Goal: Task Accomplishment & Management: Manage account settings

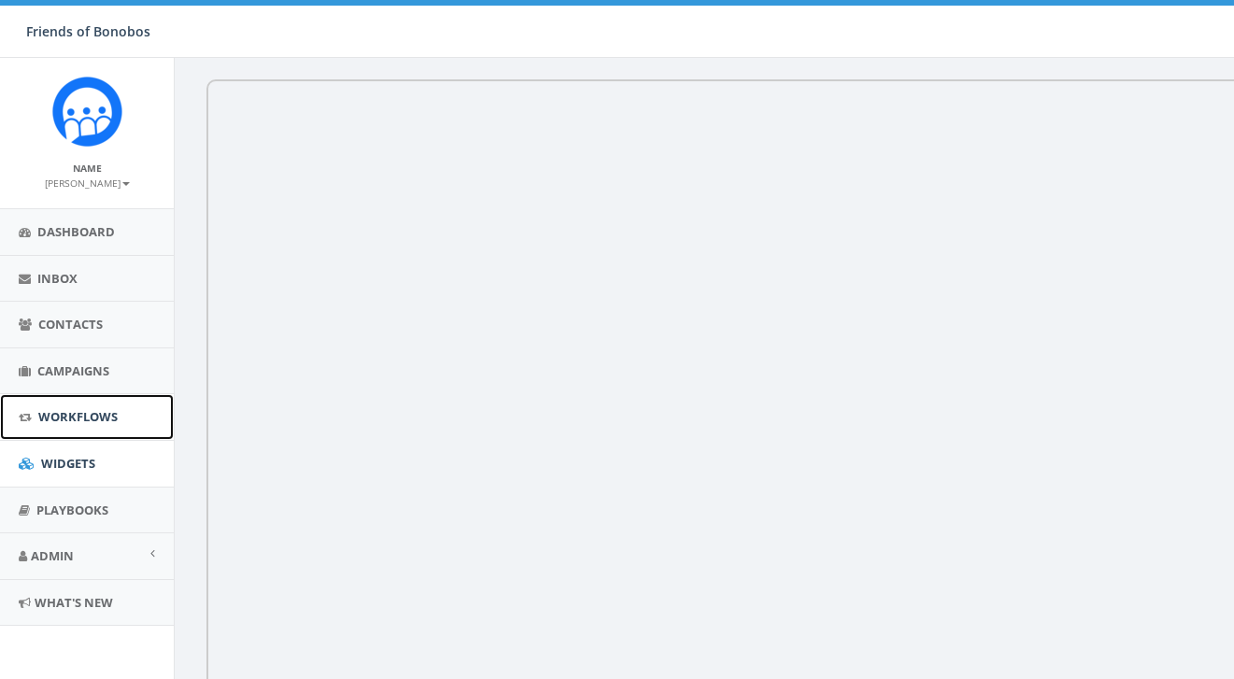
click at [73, 415] on span "Workflows" at bounding box center [77, 416] width 79 height 17
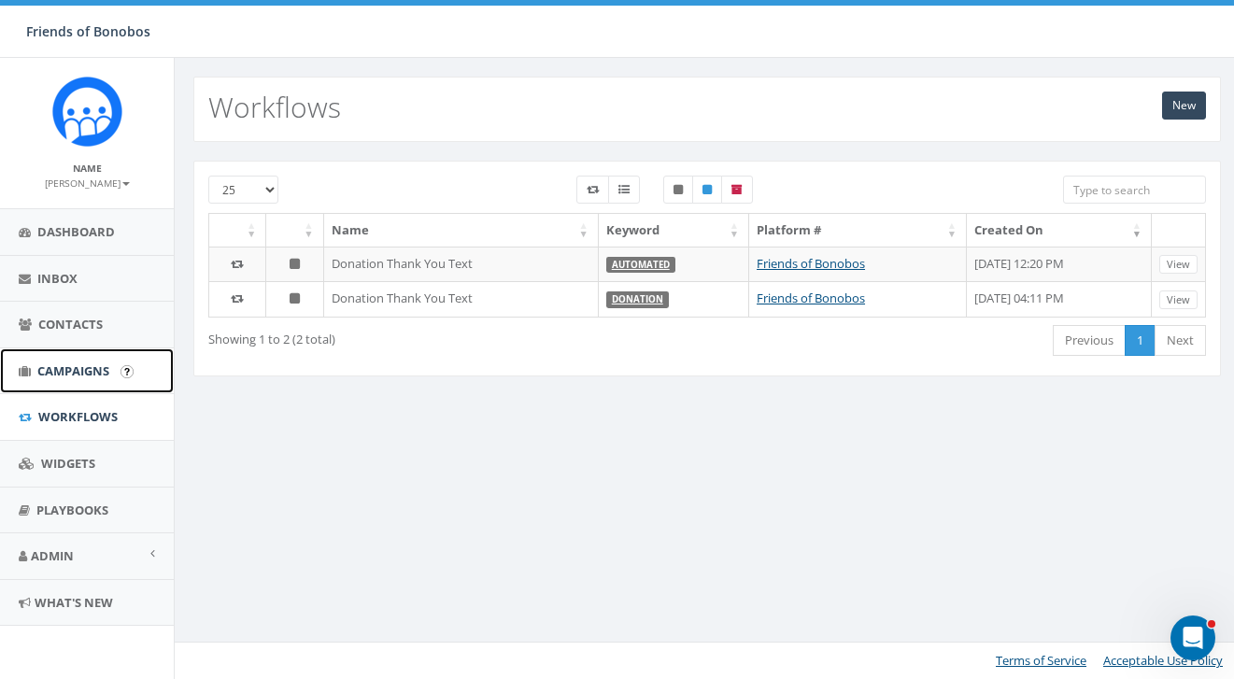
click at [85, 375] on span "Campaigns" at bounding box center [73, 370] width 72 height 17
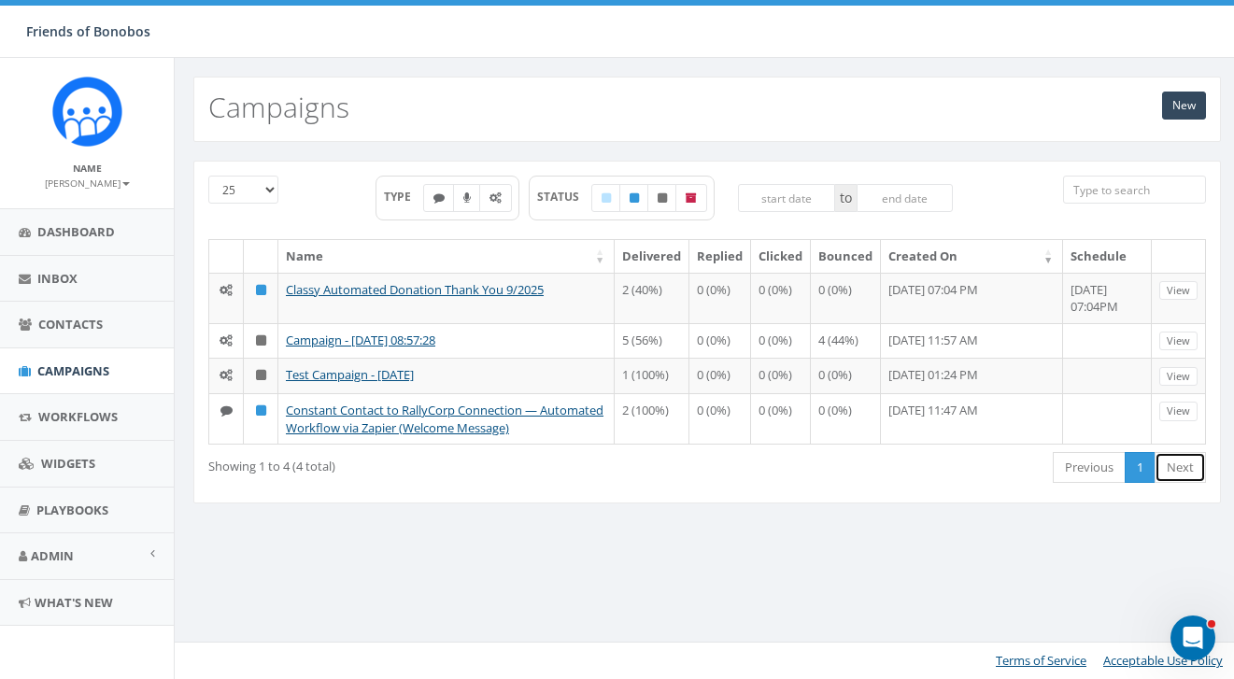
click at [1167, 474] on link "Next" at bounding box center [1179, 467] width 51 height 31
click at [687, 199] on icon at bounding box center [691, 197] width 11 height 11
checkbox input "true"
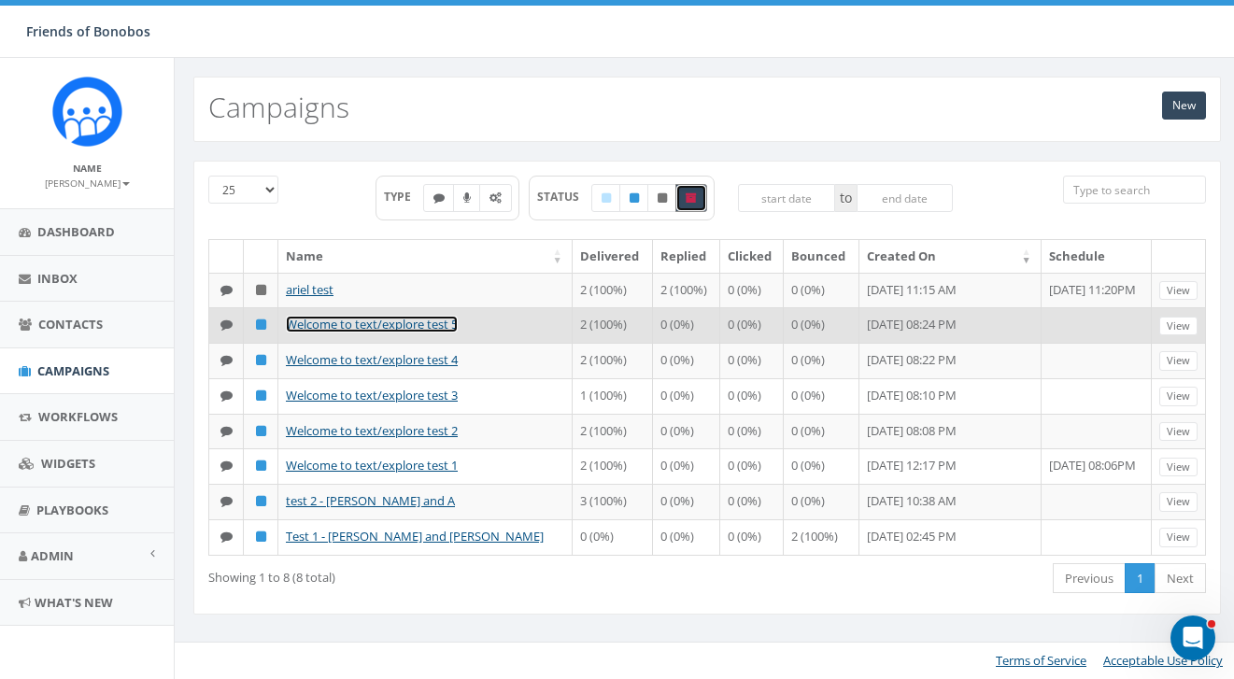
click at [390, 333] on link "Welcome to text/explore test 5" at bounding box center [372, 324] width 172 height 17
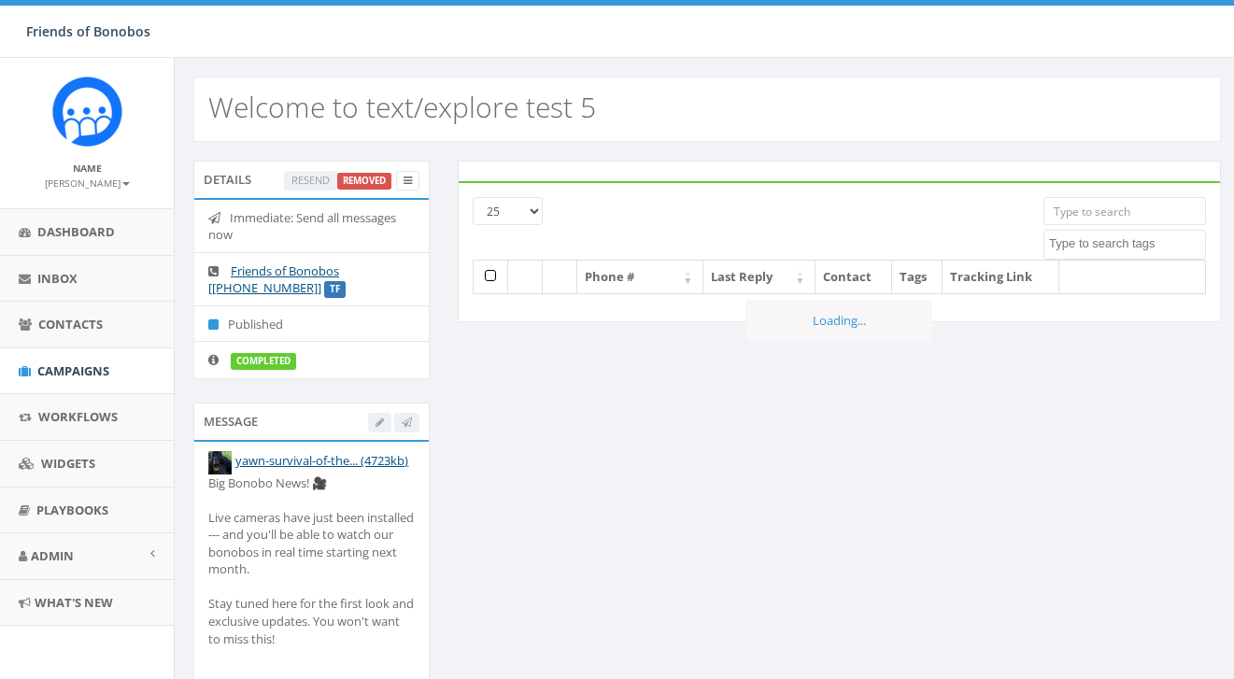
select select
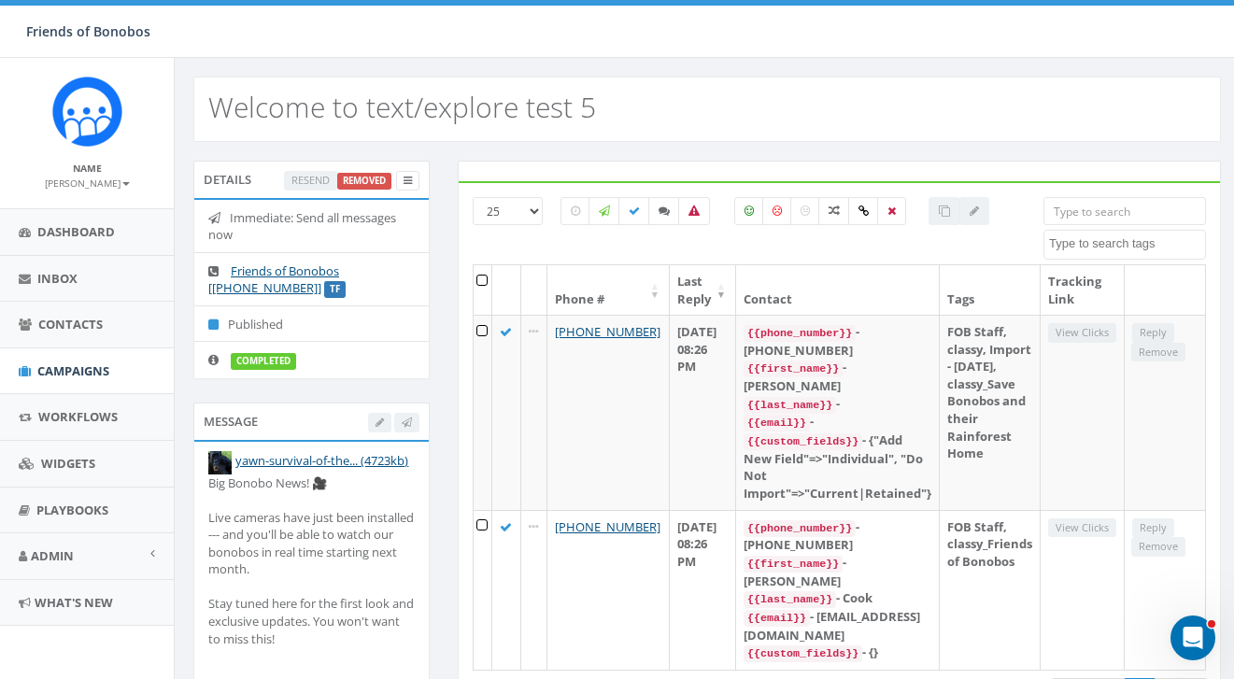
scroll to position [74, 0]
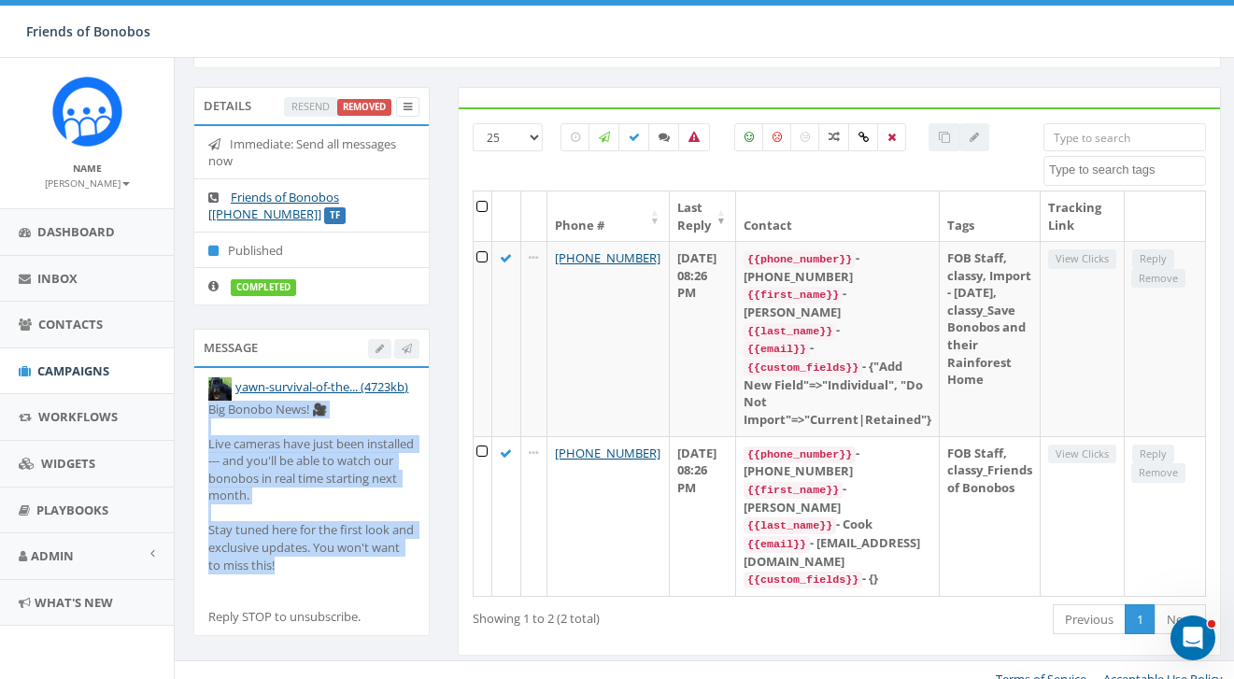
drag, startPoint x: 329, startPoint y: 571, endPoint x: 178, endPoint y: 413, distance: 218.0
click at [179, 413] on div "Message yawn-survival-of-the... (4723kb) Big Bonobo News! 🎥 Live cameras have j…" at bounding box center [311, 494] width 264 height 331
copy div "Big Bonobo News! 🎥 Live cameras have just been installed --- and you'll be able…"
click at [255, 389] on link "yawn-survival-of-the... (4723kb)" at bounding box center [321, 386] width 173 height 17
